Goal: Task Accomplishment & Management: Manage account settings

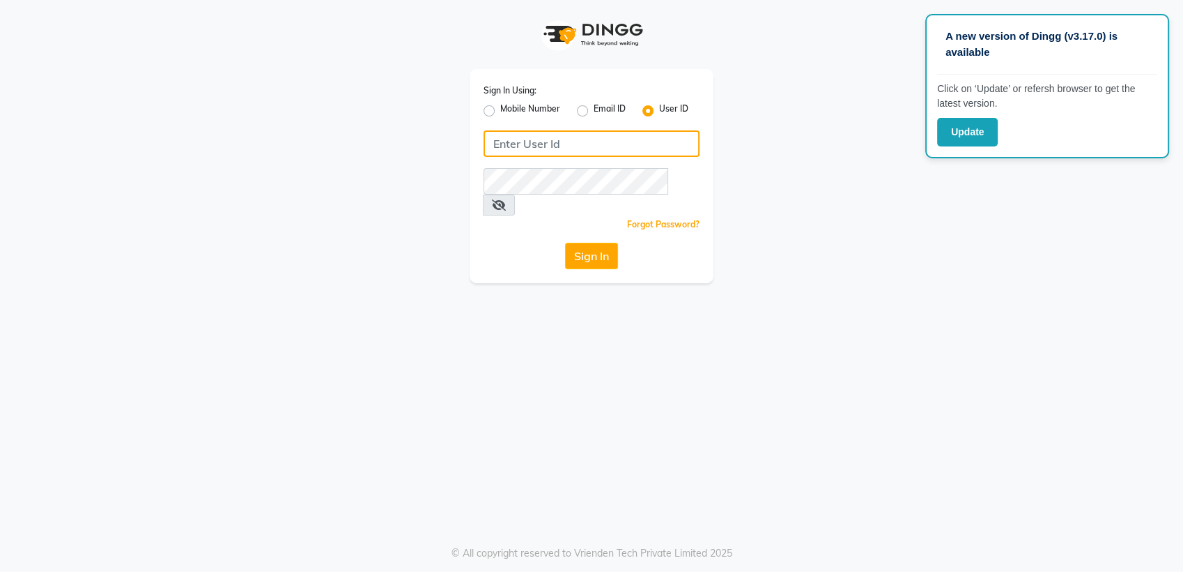
click at [606, 130] on input "Username" at bounding box center [592, 143] width 216 height 26
type input "PH"
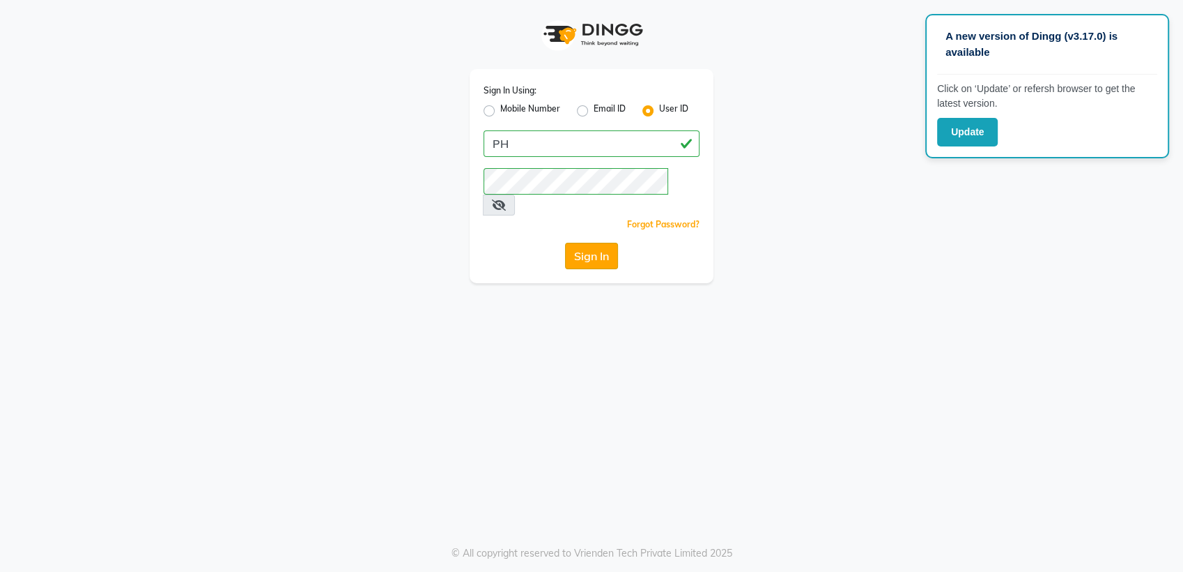
click at [594, 243] on button "Sign In" at bounding box center [591, 256] width 53 height 26
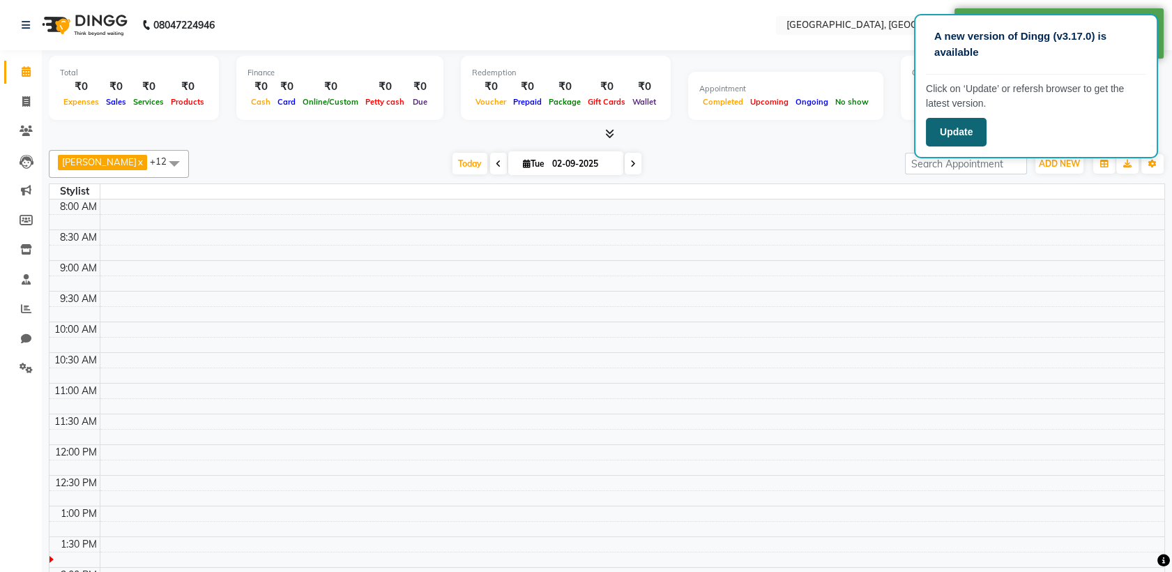
select select "en"
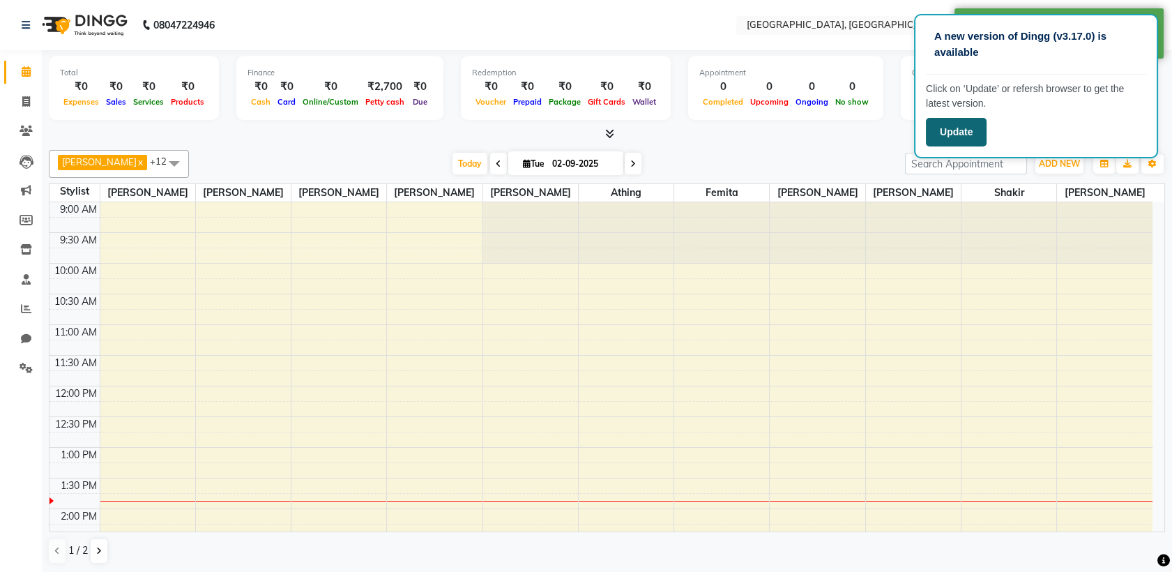
click at [974, 128] on button "Update" at bounding box center [956, 132] width 61 height 29
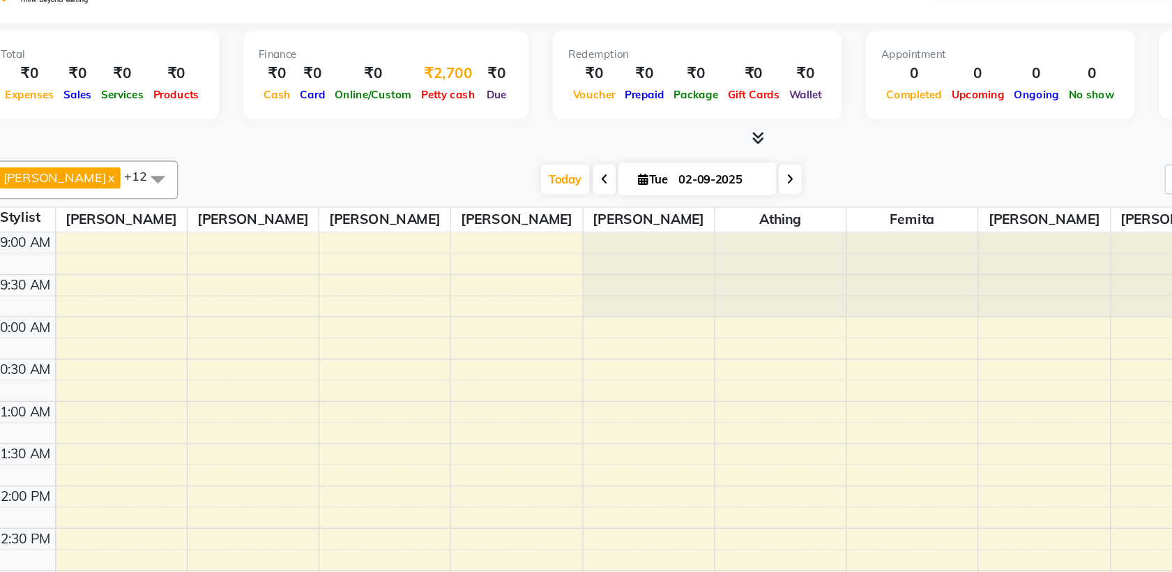
click at [376, 84] on div "₹2,700" at bounding box center [385, 87] width 46 height 16
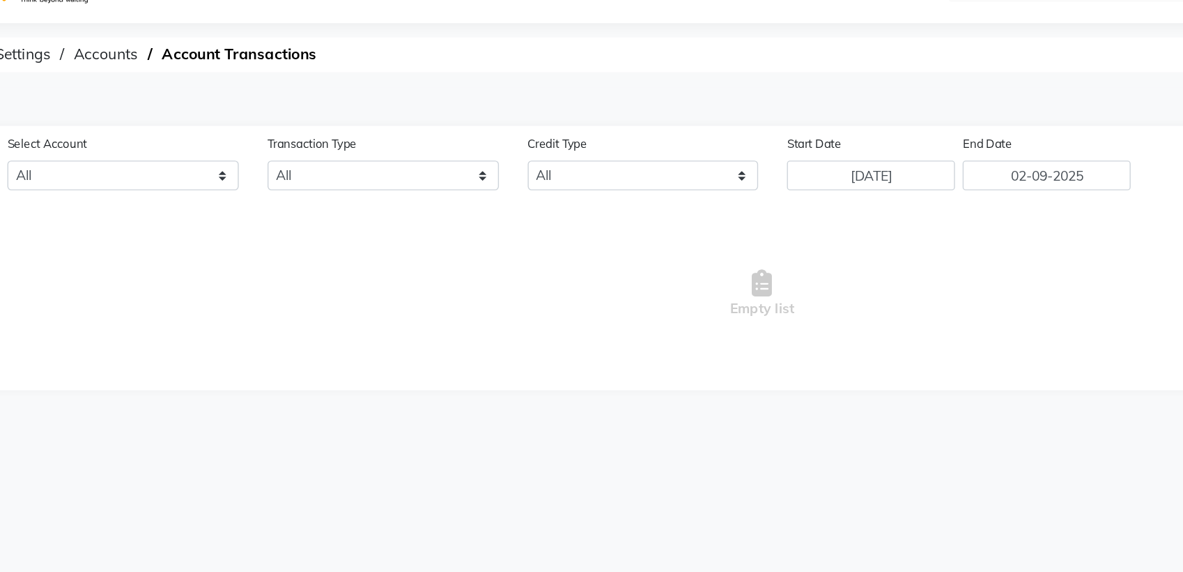
select select "5717"
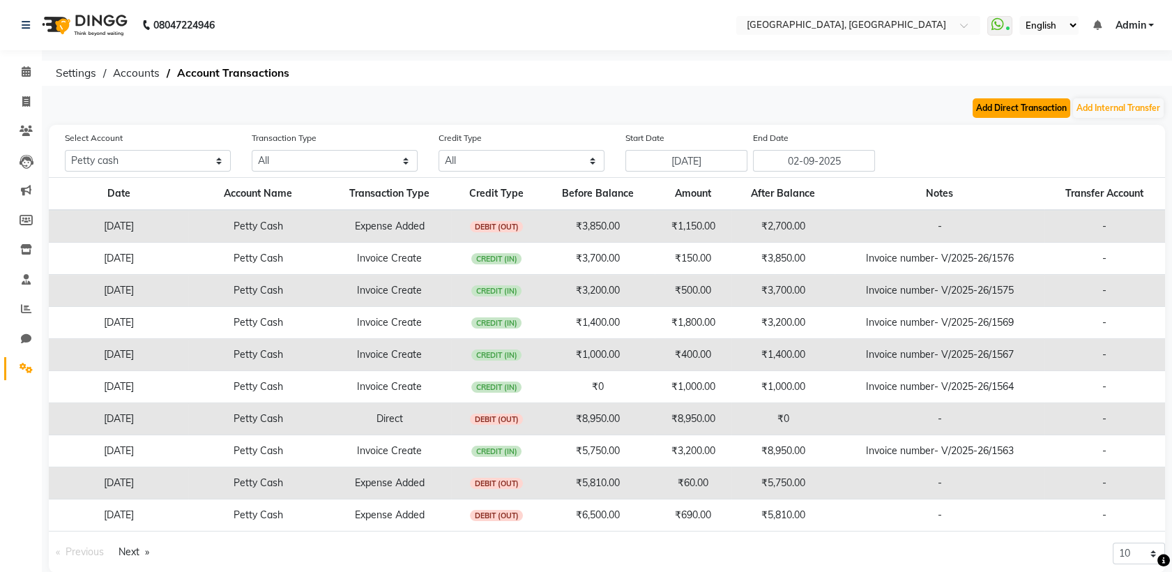
click at [1031, 103] on button "Add Direct Transaction" at bounding box center [1021, 108] width 98 height 20
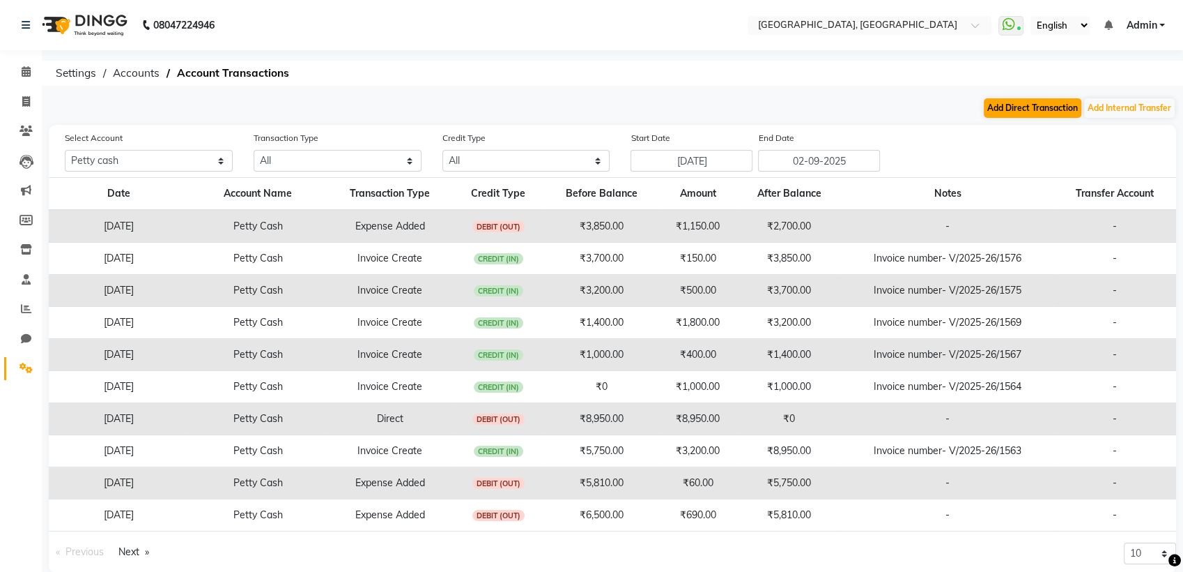
select select "direct"
select select "5717"
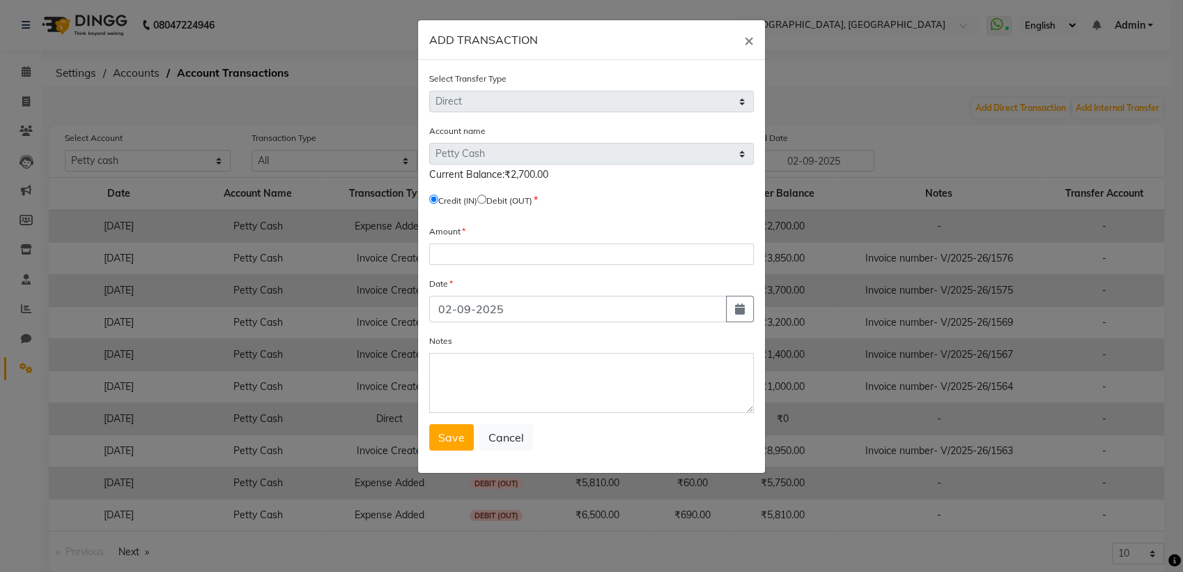
click at [486, 197] on input "radio" at bounding box center [481, 198] width 9 height 9
radio input "true"
click at [463, 254] on input "number" at bounding box center [591, 254] width 325 height 22
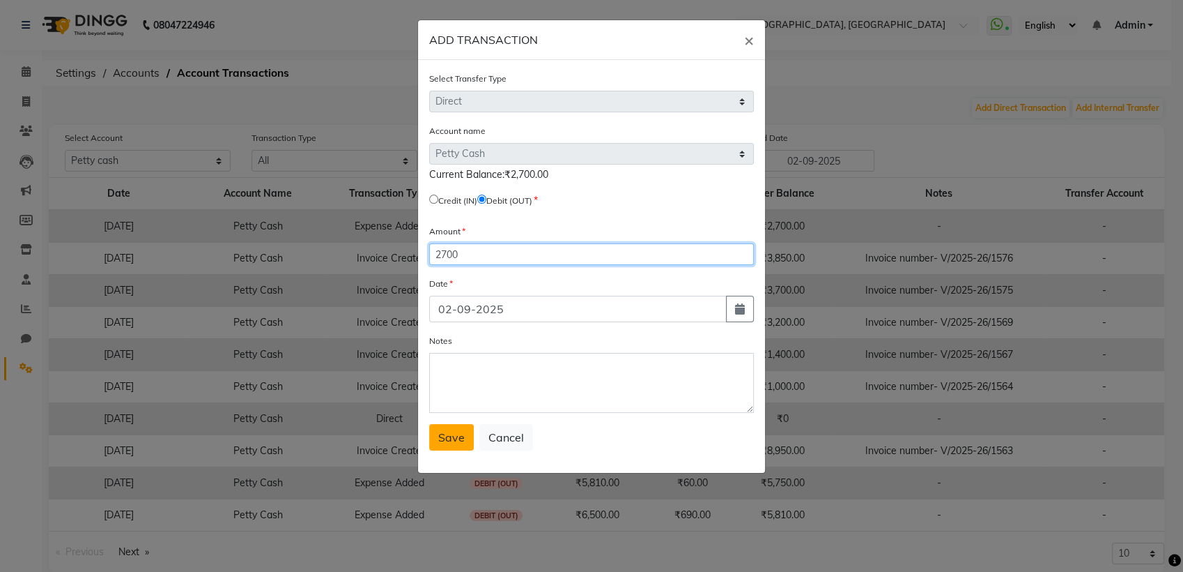
type input "2700"
click at [454, 424] on button "Save" at bounding box center [451, 437] width 45 height 26
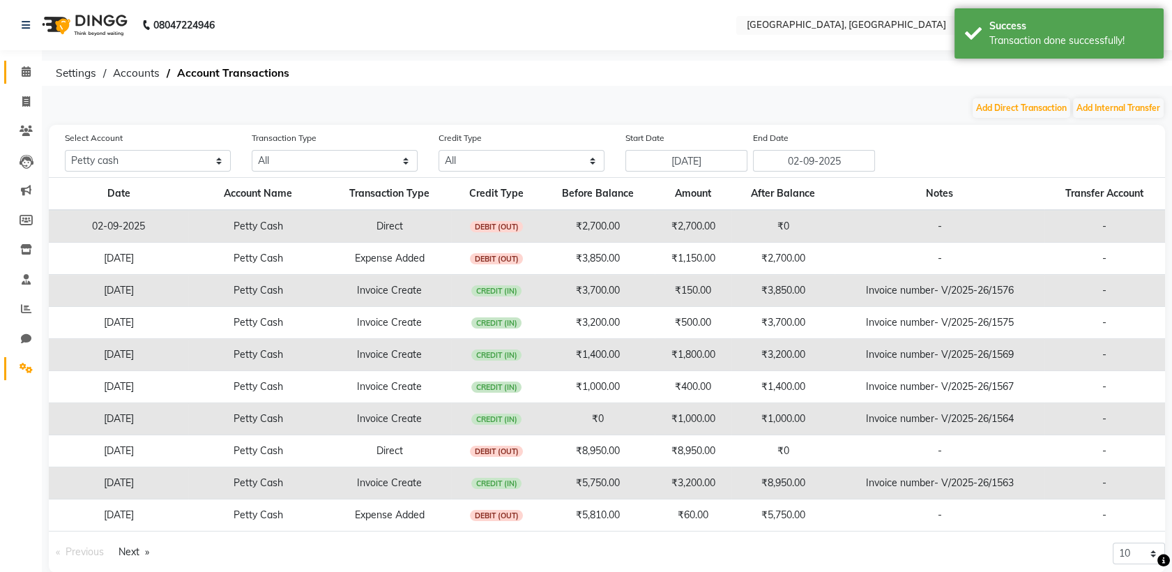
click at [28, 80] on link "Calendar" at bounding box center [20, 72] width 33 height 23
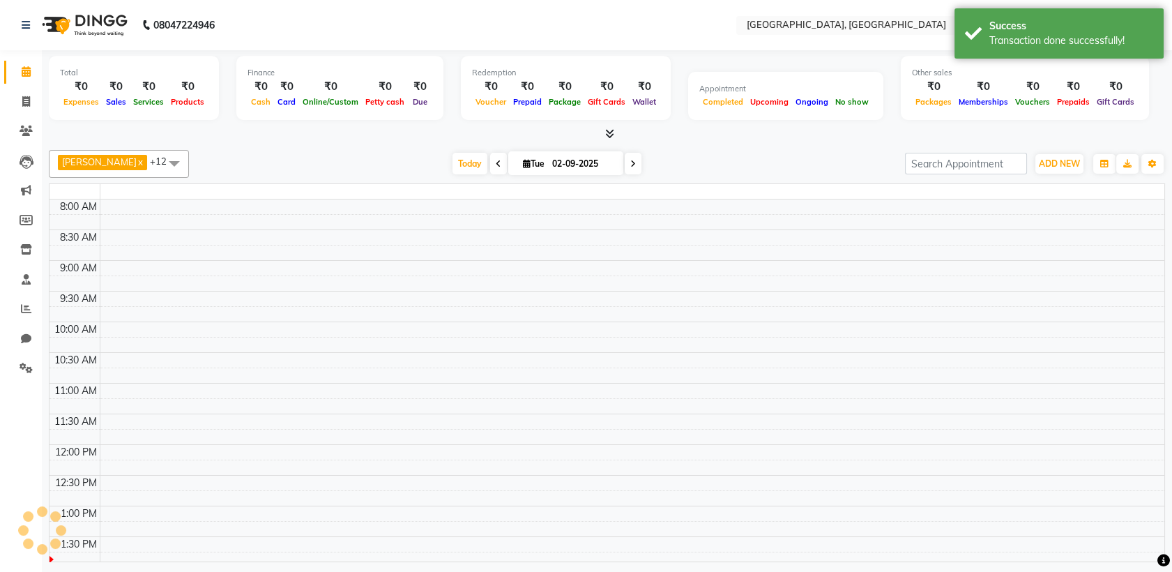
scroll to position [245, 0]
